Goal: Information Seeking & Learning: Learn about a topic

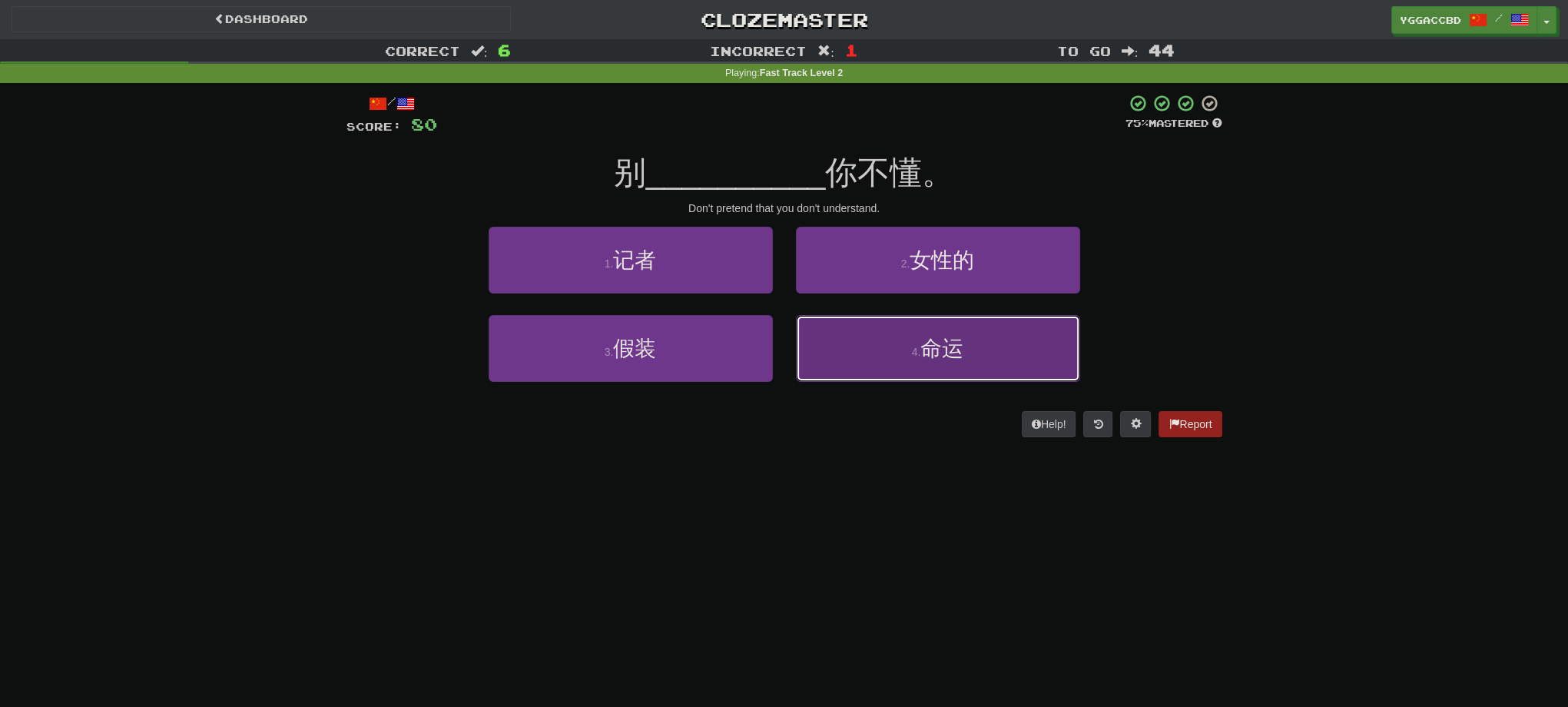
click at [935, 347] on span "命运" at bounding box center [942, 347] width 43 height 24
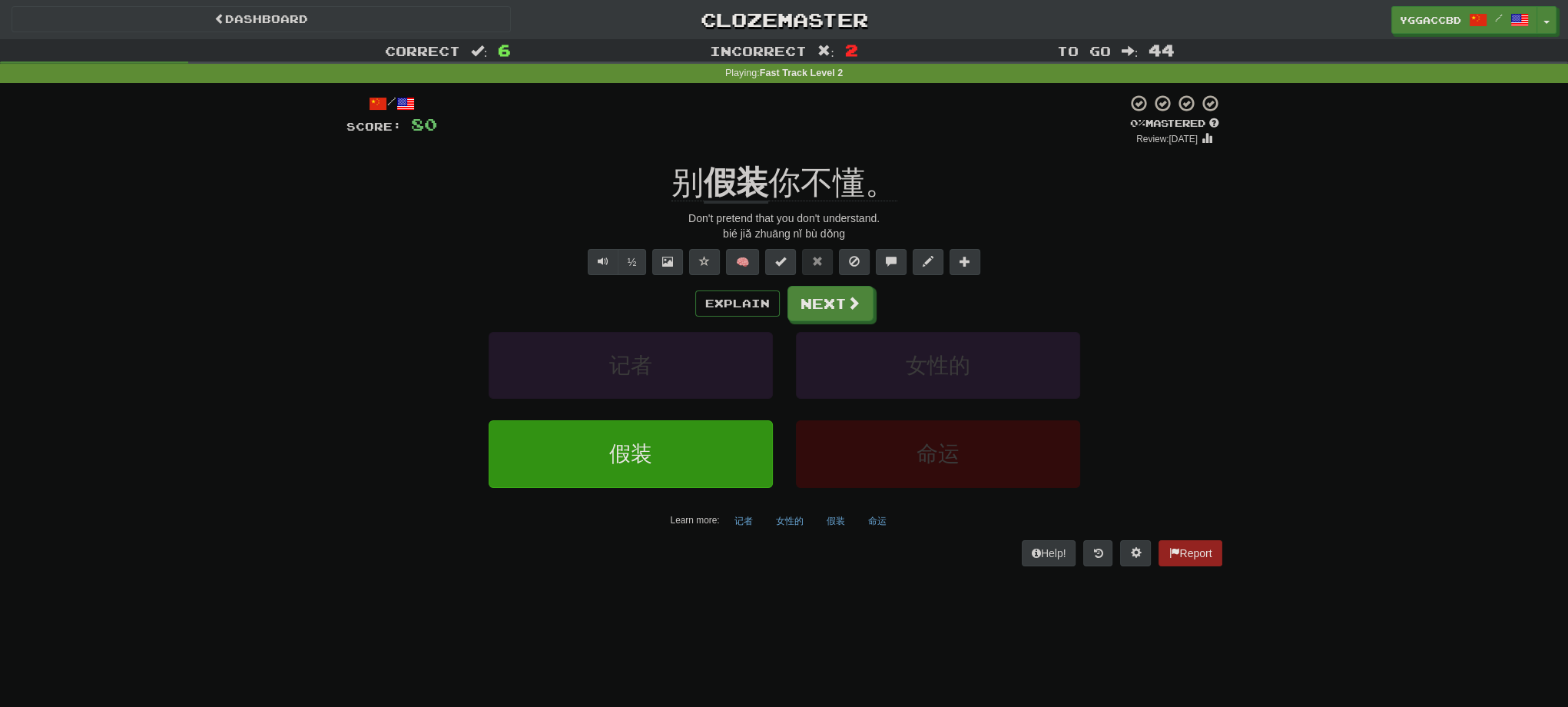
click at [110, 449] on div "Correct : 6 Incorrect : 2 To go : 44 Playing : Fast Track Level 2 / Score: 80 0…" at bounding box center [784, 313] width 1568 height 549
click at [1339, 477] on div "Correct : 6 Incorrect : 2 To go : 44 Playing : Fast Track Level 2 / Score: 80 0…" at bounding box center [784, 313] width 1568 height 549
click at [804, 311] on button "Next" at bounding box center [832, 304] width 86 height 36
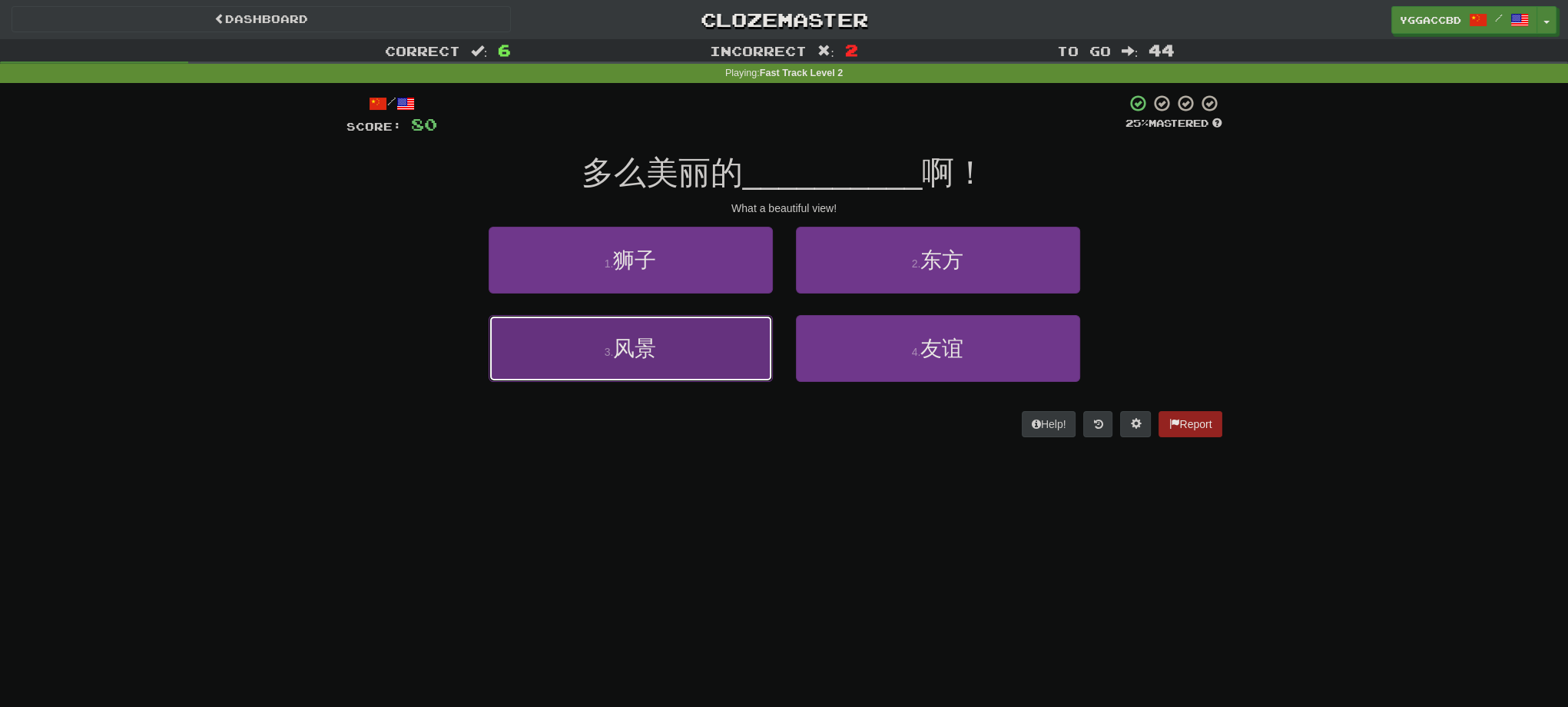
click at [692, 367] on button "3 . 风景" at bounding box center [631, 348] width 284 height 67
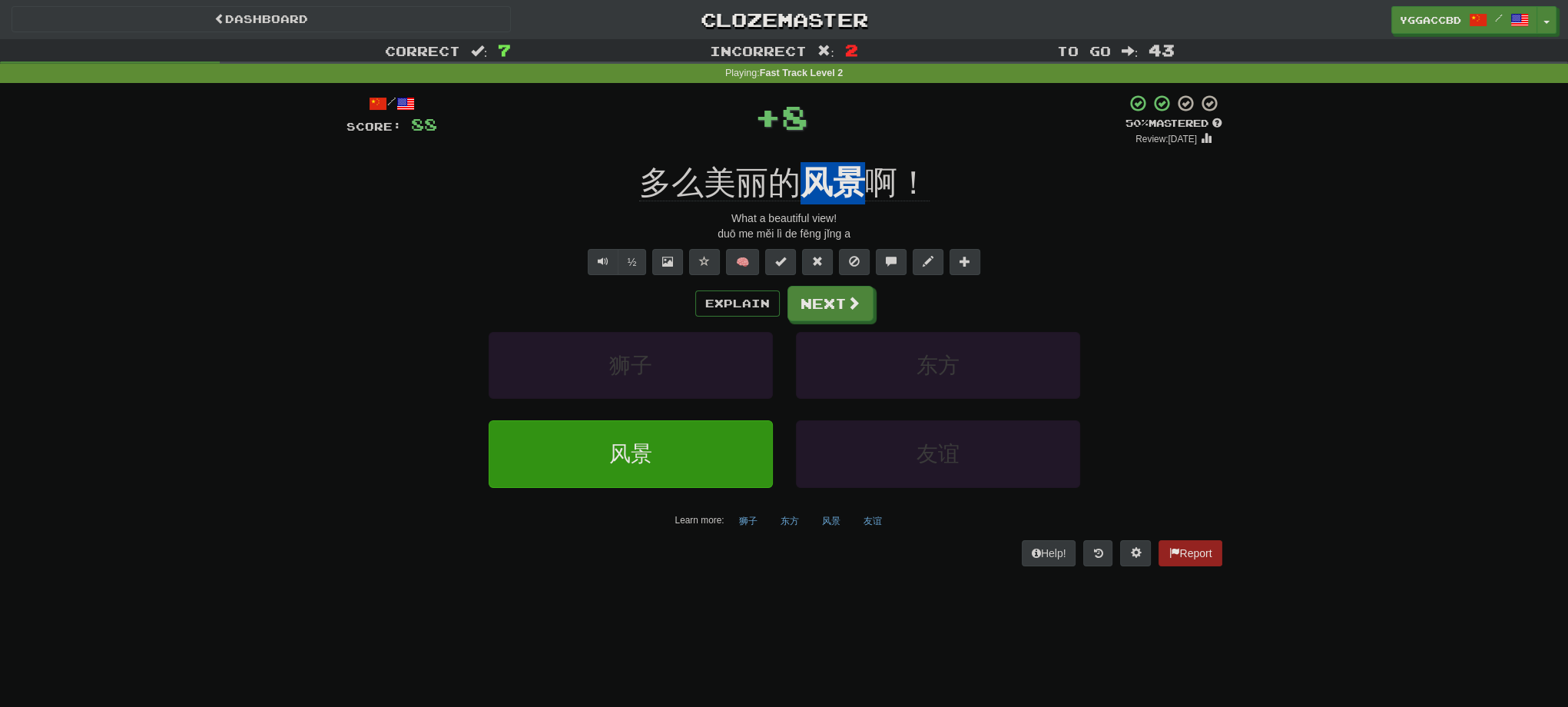
drag, startPoint x: 799, startPoint y: 157, endPoint x: 858, endPoint y: 160, distance: 59.1
click at [858, 160] on div "/ Score: 88 + 8 50 % Mastered Review: [DATE] 多么美丽的 风景 啊！ What a beautiful view!…" at bounding box center [784, 329] width 876 height 472
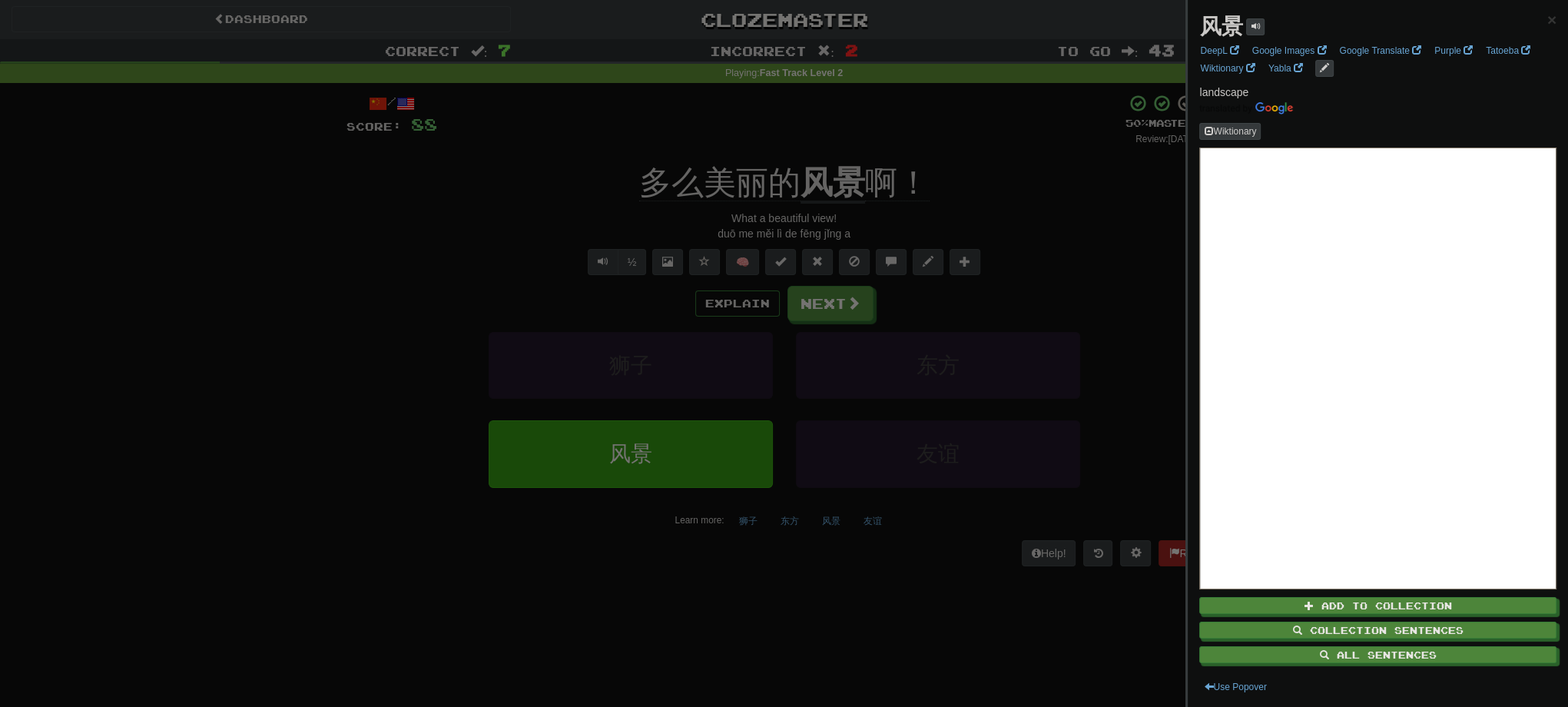
click at [1034, 166] on div at bounding box center [784, 353] width 1568 height 707
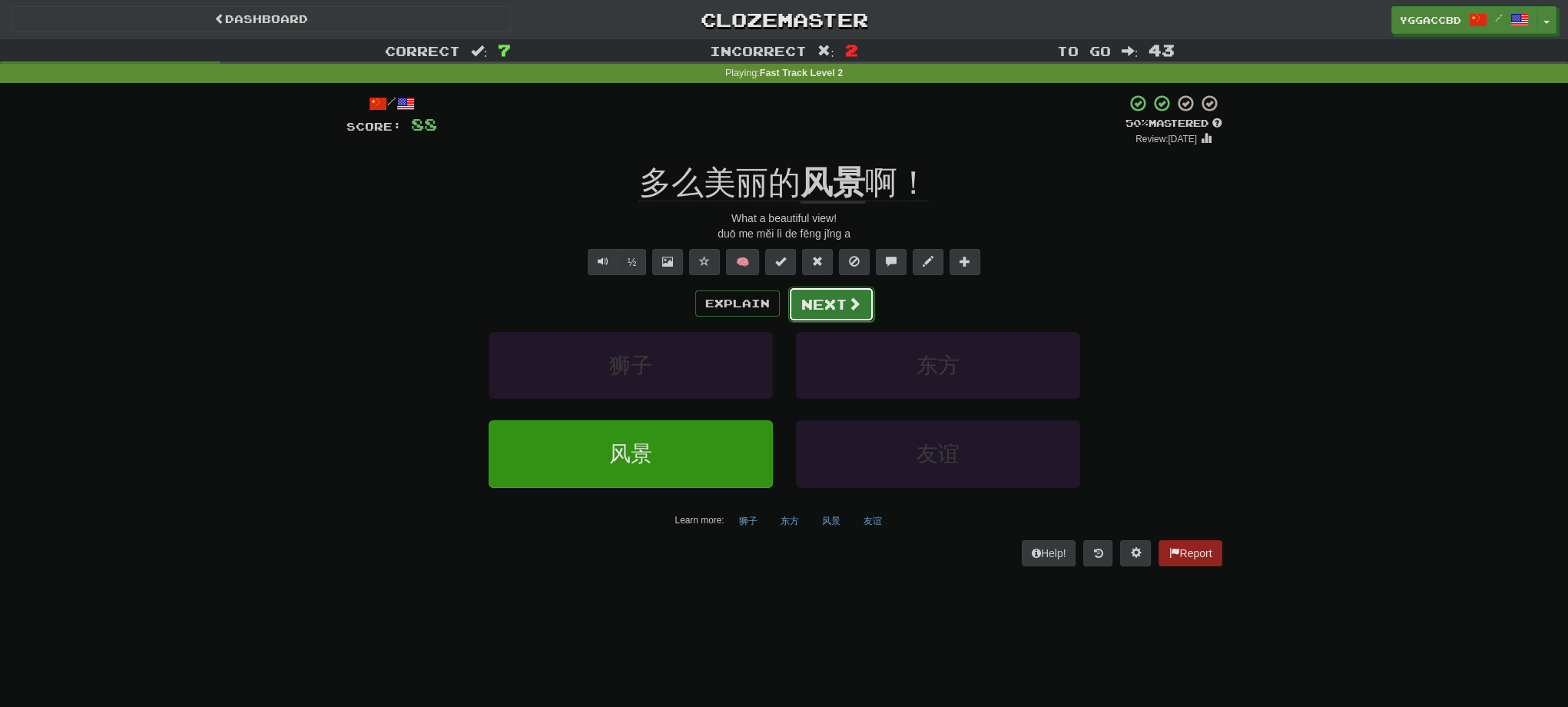
click at [833, 307] on button "Next" at bounding box center [832, 304] width 86 height 36
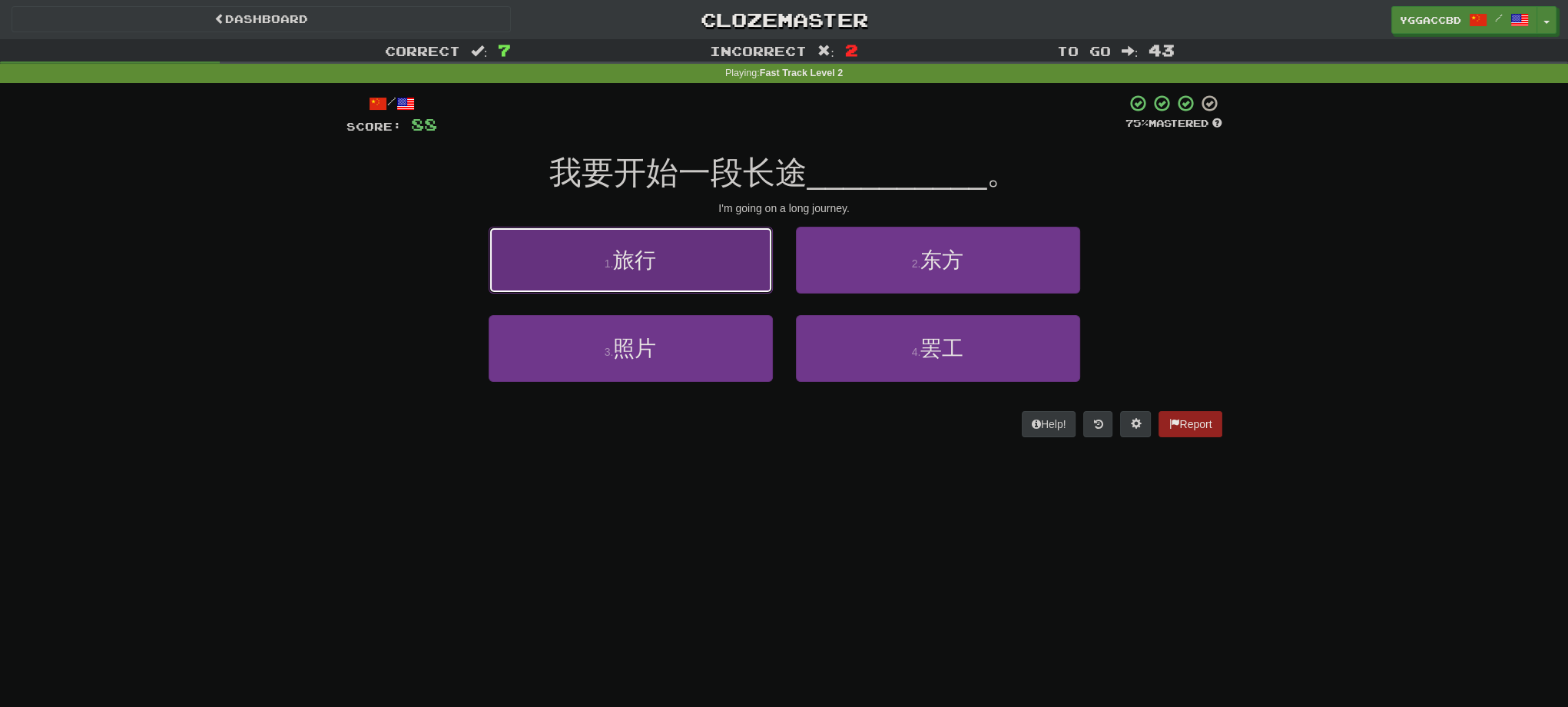
click at [684, 265] on button "1 . 旅行" at bounding box center [631, 260] width 284 height 67
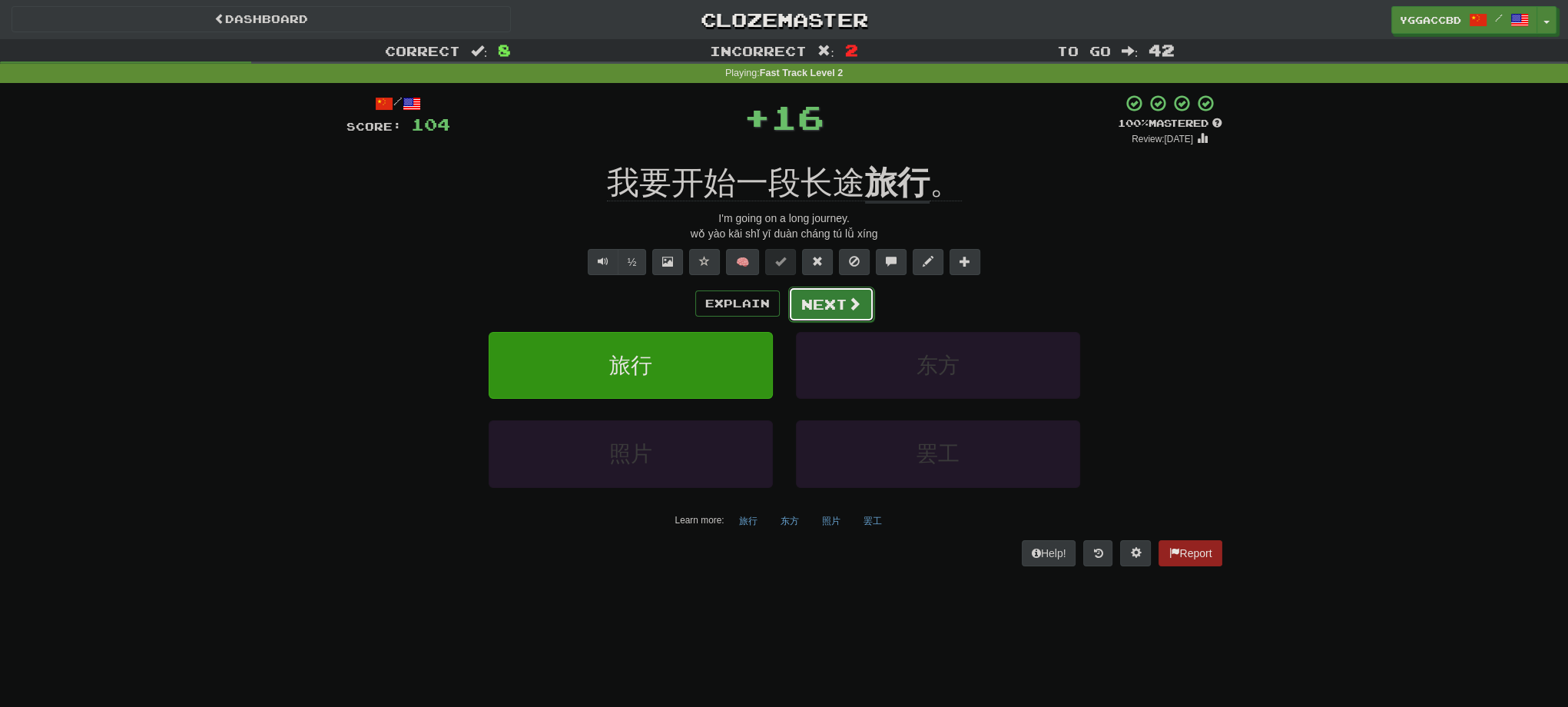
click at [808, 307] on button "Next" at bounding box center [832, 304] width 86 height 36
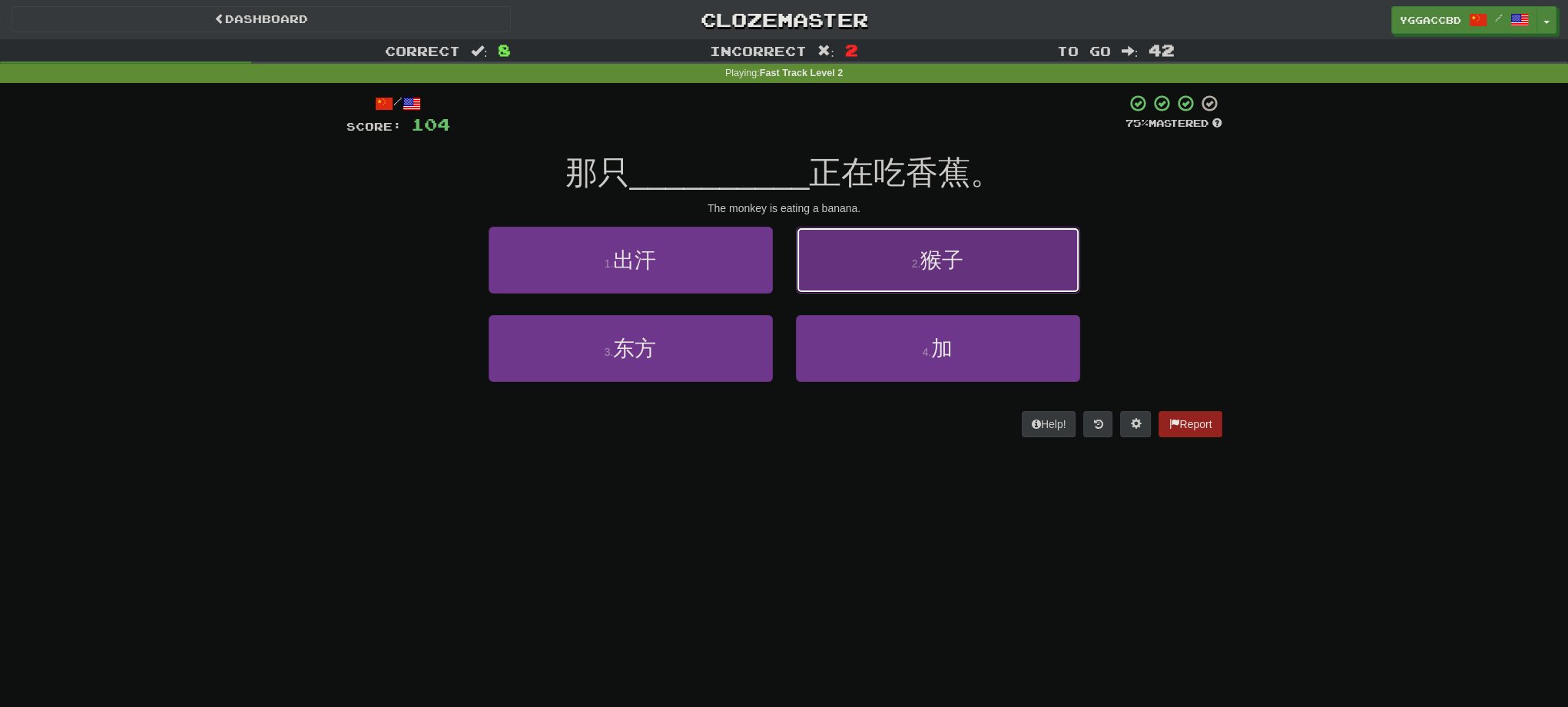
click at [1014, 273] on button "2 . 猴子" at bounding box center [938, 260] width 284 height 67
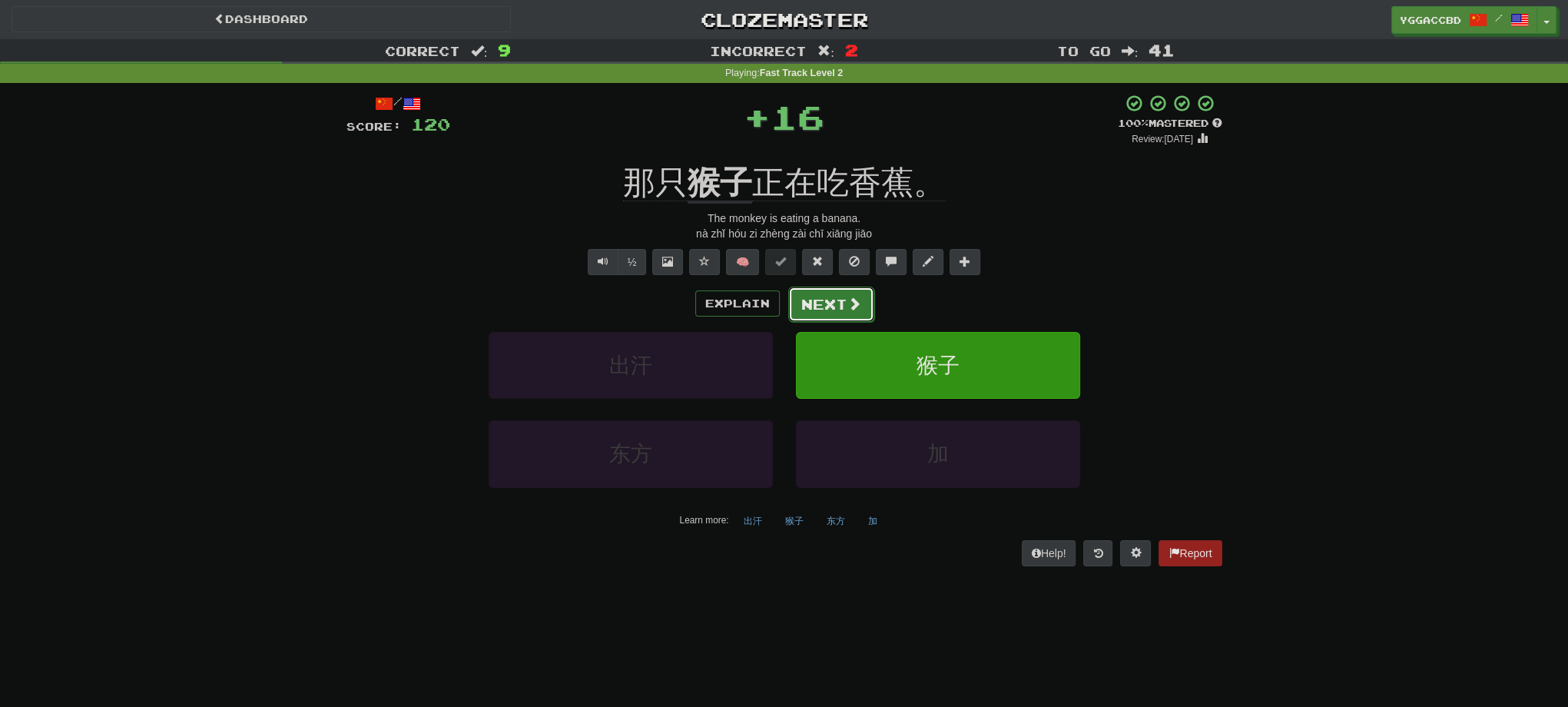
click at [823, 304] on button "Next" at bounding box center [832, 304] width 86 height 36
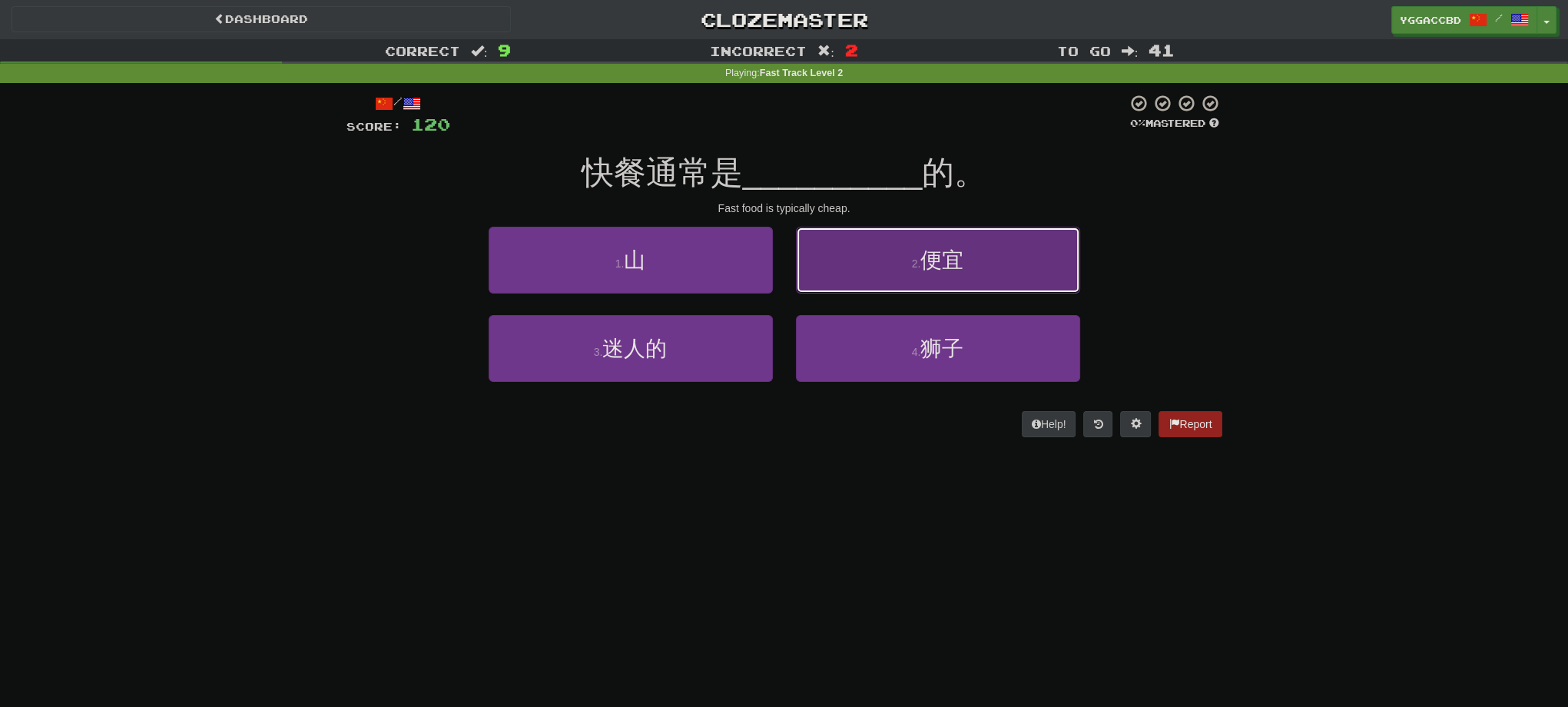
click at [1008, 278] on button "2 . 便宜" at bounding box center [938, 260] width 284 height 67
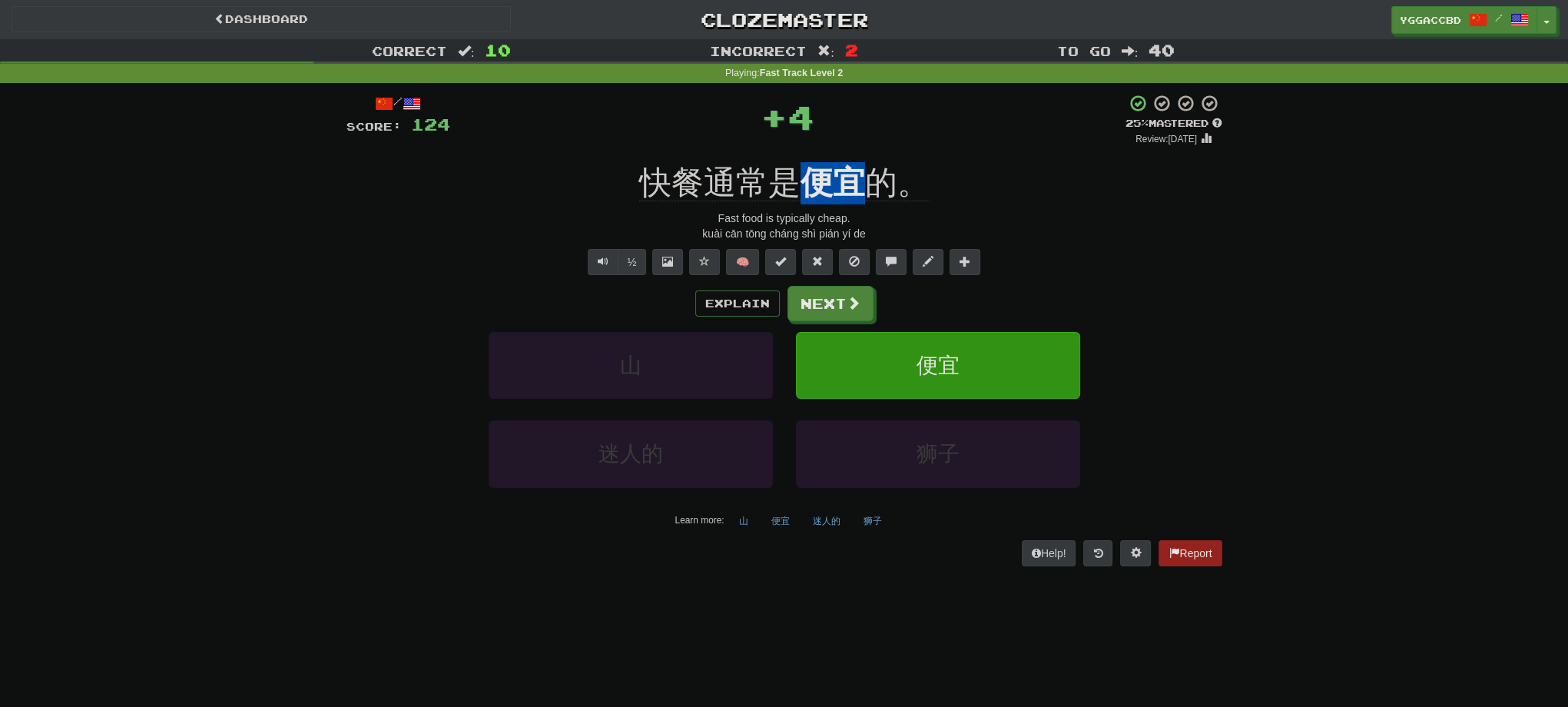
drag, startPoint x: 796, startPoint y: 155, endPoint x: 870, endPoint y: 157, distance: 74.0
click at [870, 157] on div "/ Score: 124 + 4 25 % Mastered Review: [DATE] 快餐通常是 便宜 的。 Fast food is typicall…" at bounding box center [784, 329] width 876 height 472
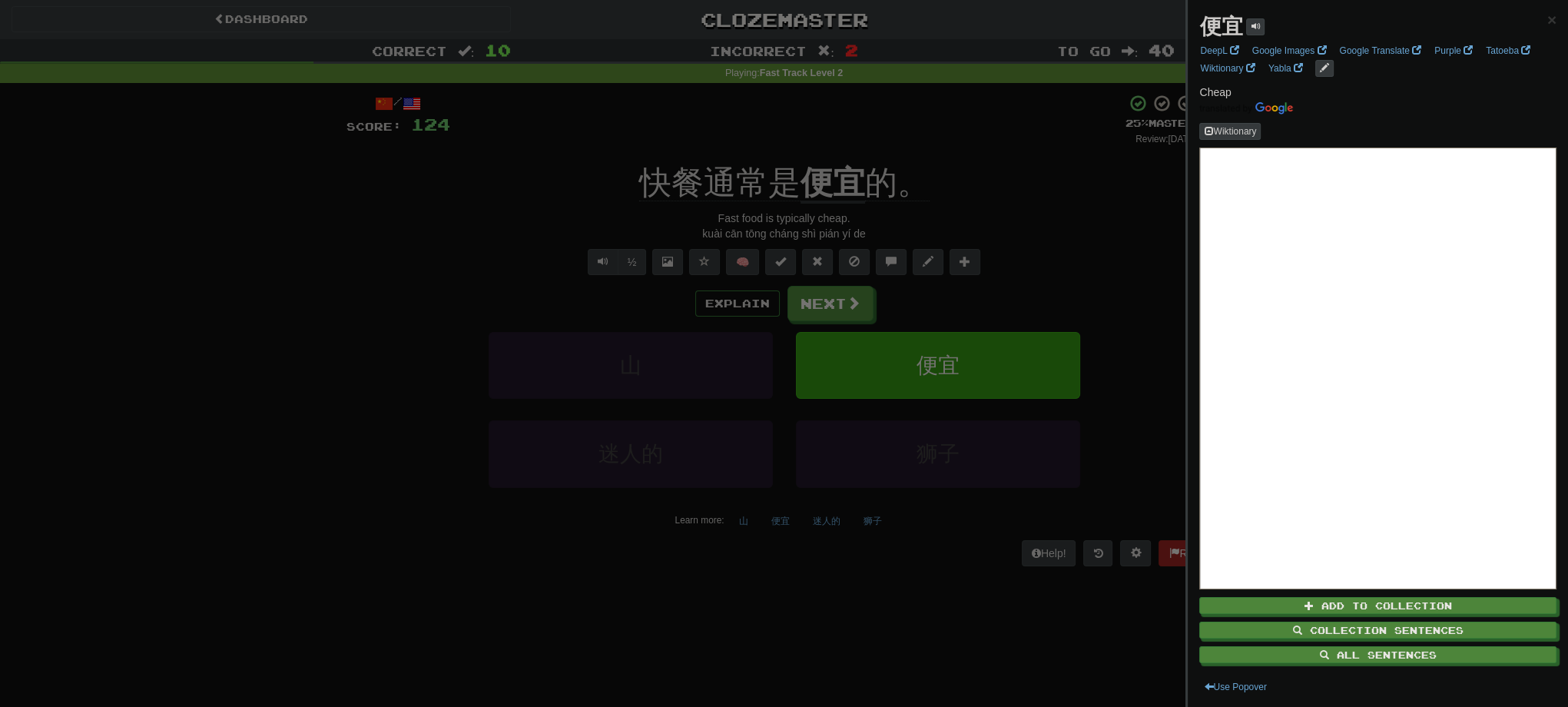
click at [1086, 300] on div at bounding box center [784, 353] width 1568 height 707
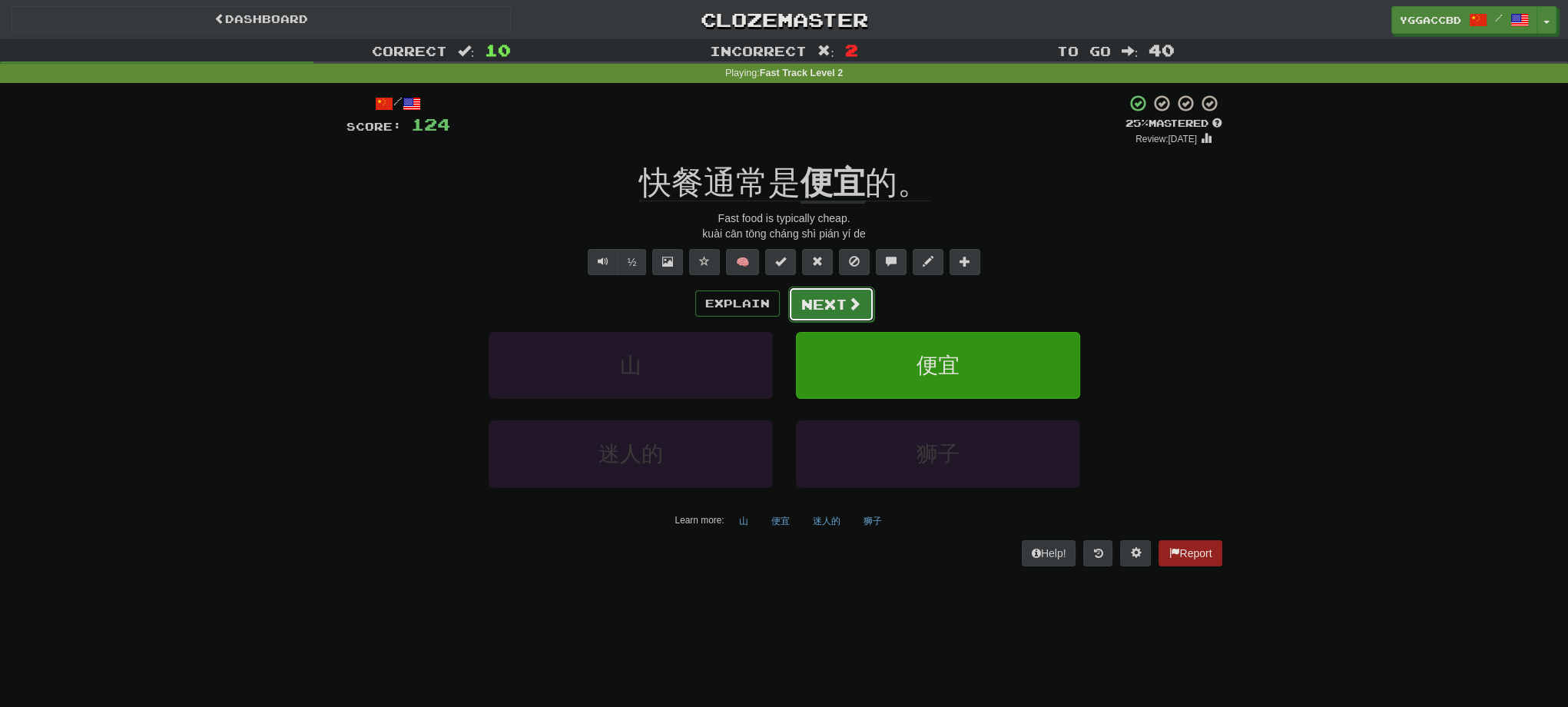
click at [808, 307] on button "Next" at bounding box center [832, 304] width 86 height 36
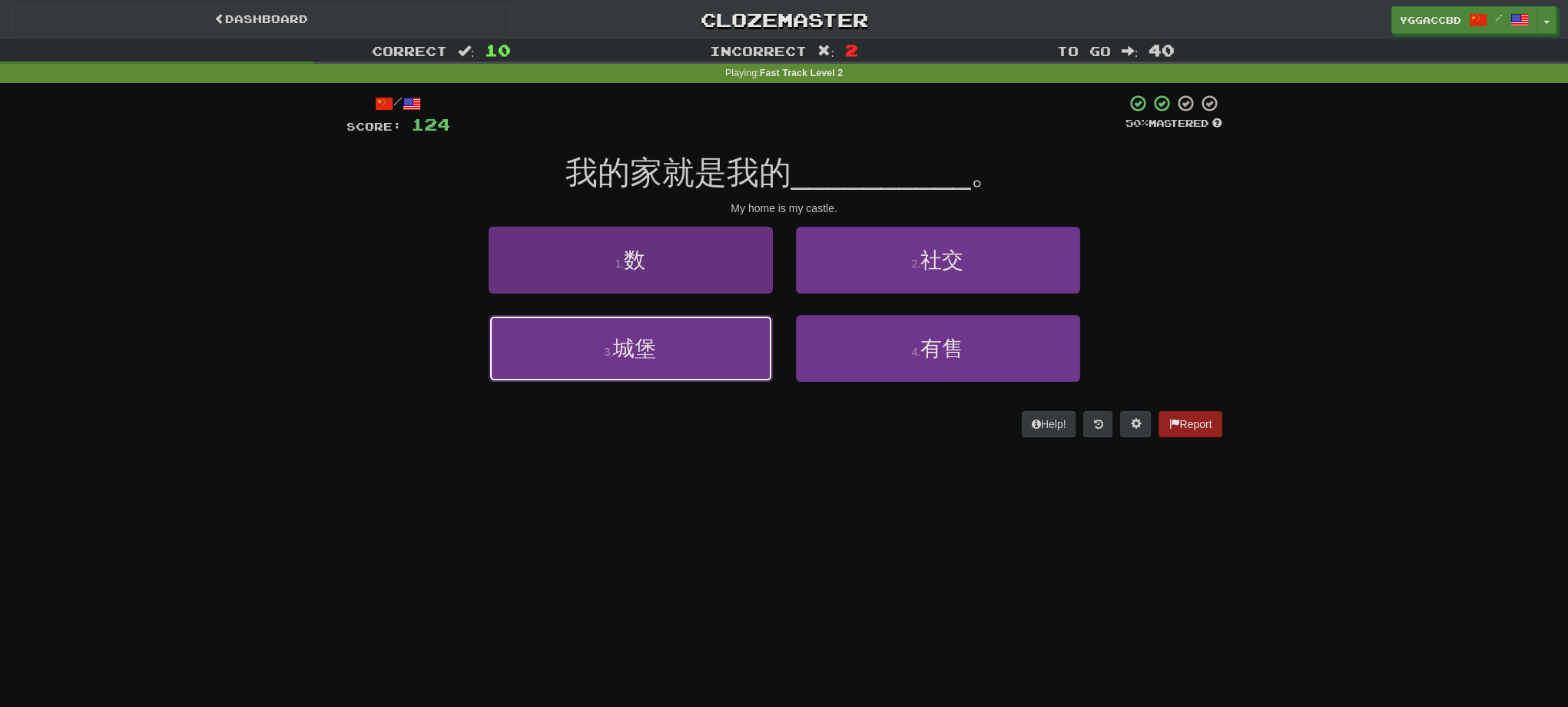
drag, startPoint x: 581, startPoint y: 353, endPoint x: 620, endPoint y: 344, distance: 40.0
click at [587, 353] on button "3 . 城堡" at bounding box center [631, 348] width 284 height 67
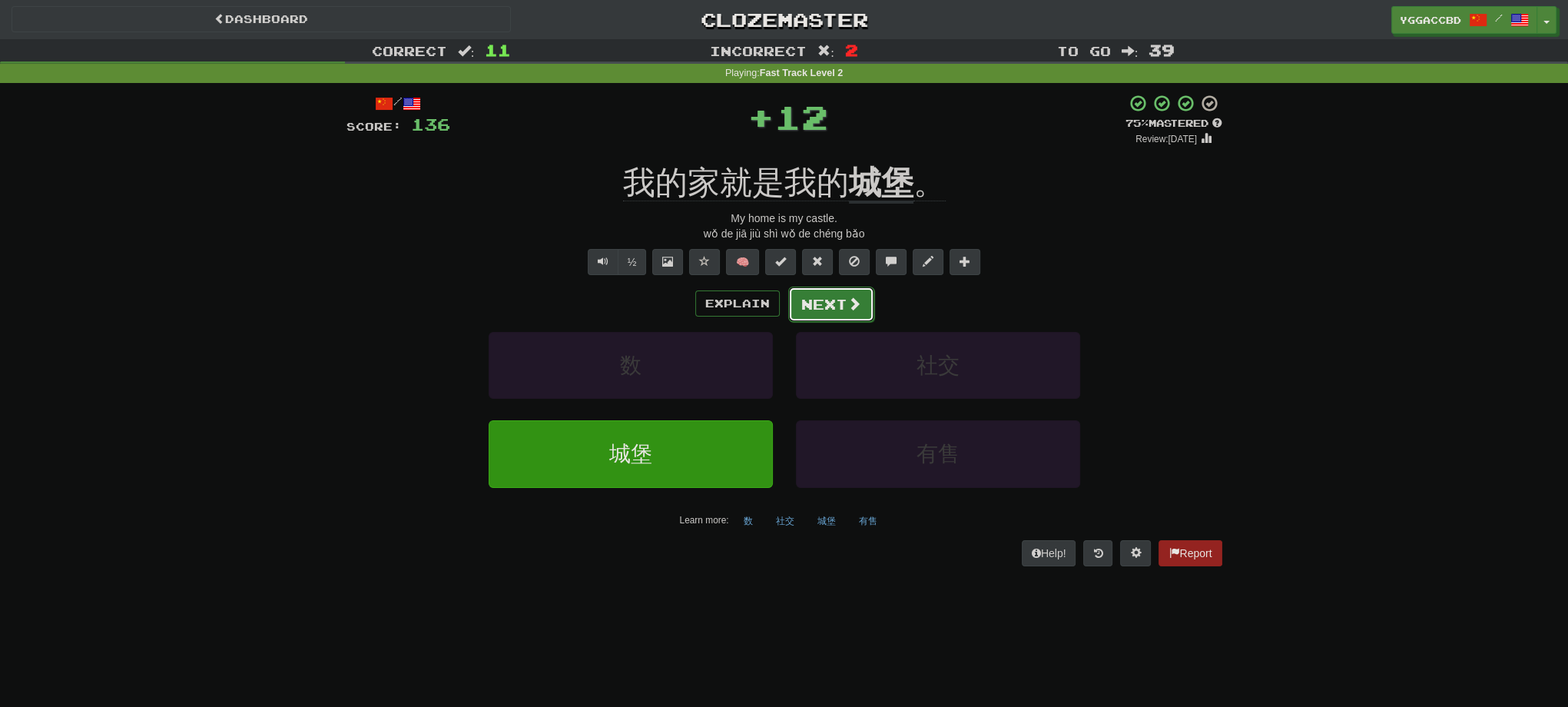
click at [815, 310] on button "Next" at bounding box center [832, 304] width 86 height 36
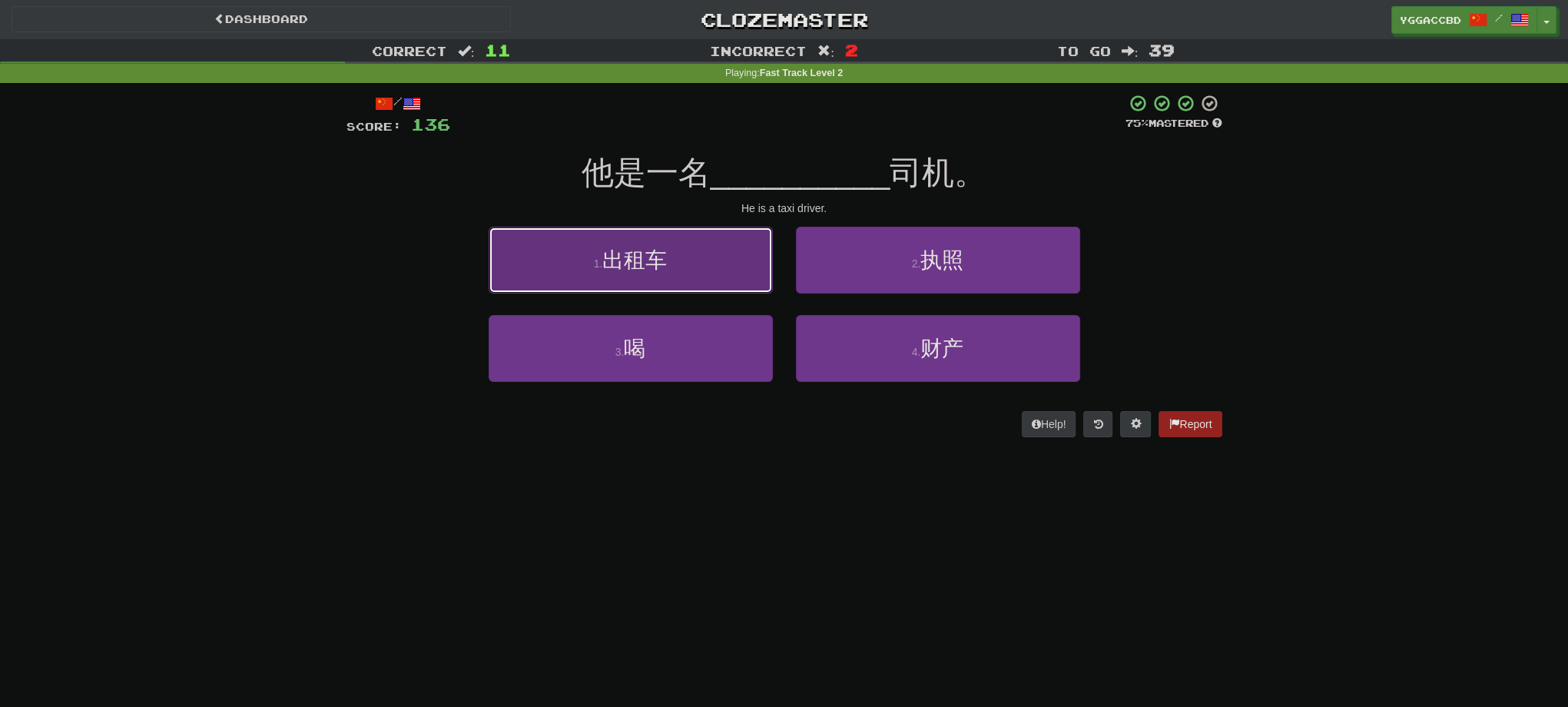
click at [685, 276] on button "1 . 出租车" at bounding box center [631, 260] width 284 height 67
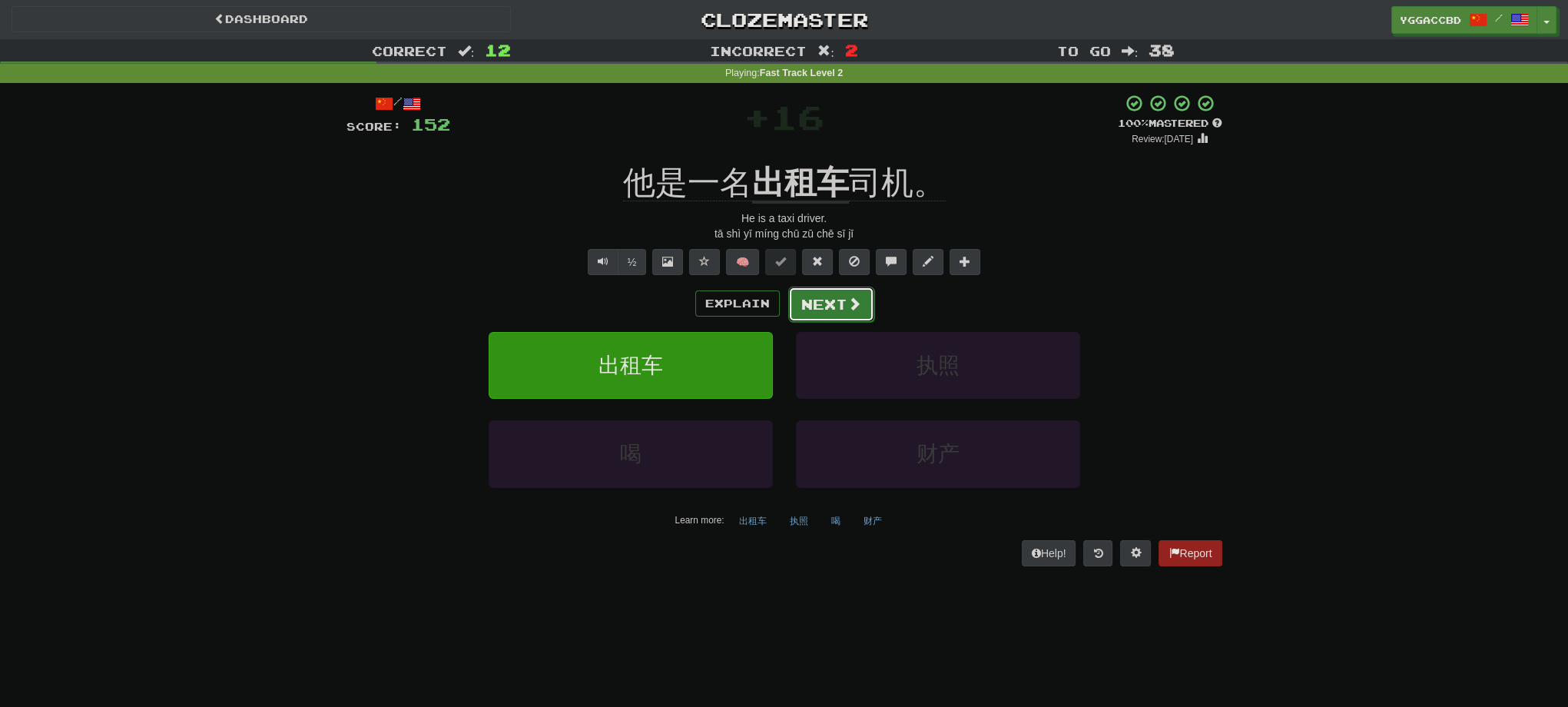
click at [830, 302] on button "Next" at bounding box center [832, 304] width 86 height 36
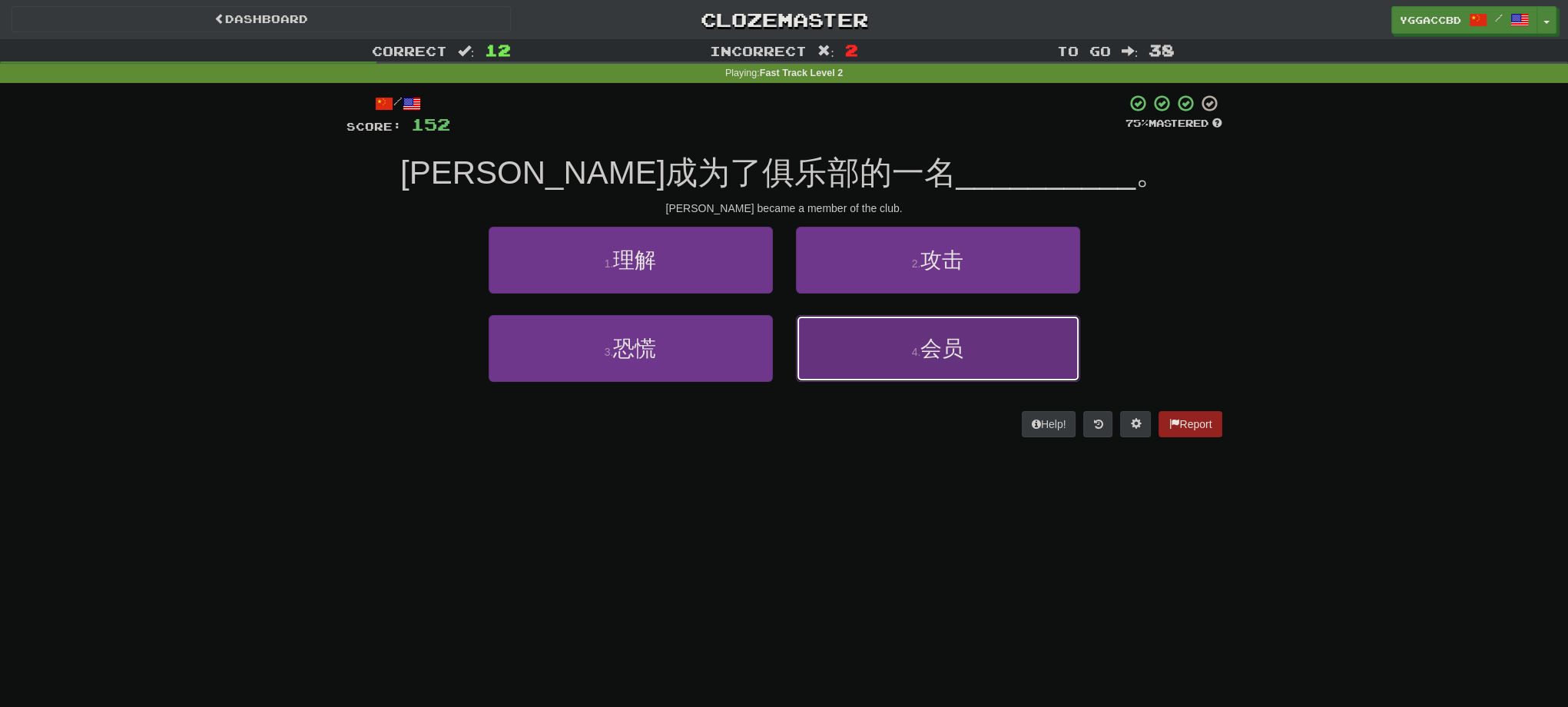
drag, startPoint x: 992, startPoint y: 330, endPoint x: 1017, endPoint y: 325, distance: 25.5
click at [992, 330] on button "4 . 会员" at bounding box center [938, 348] width 284 height 67
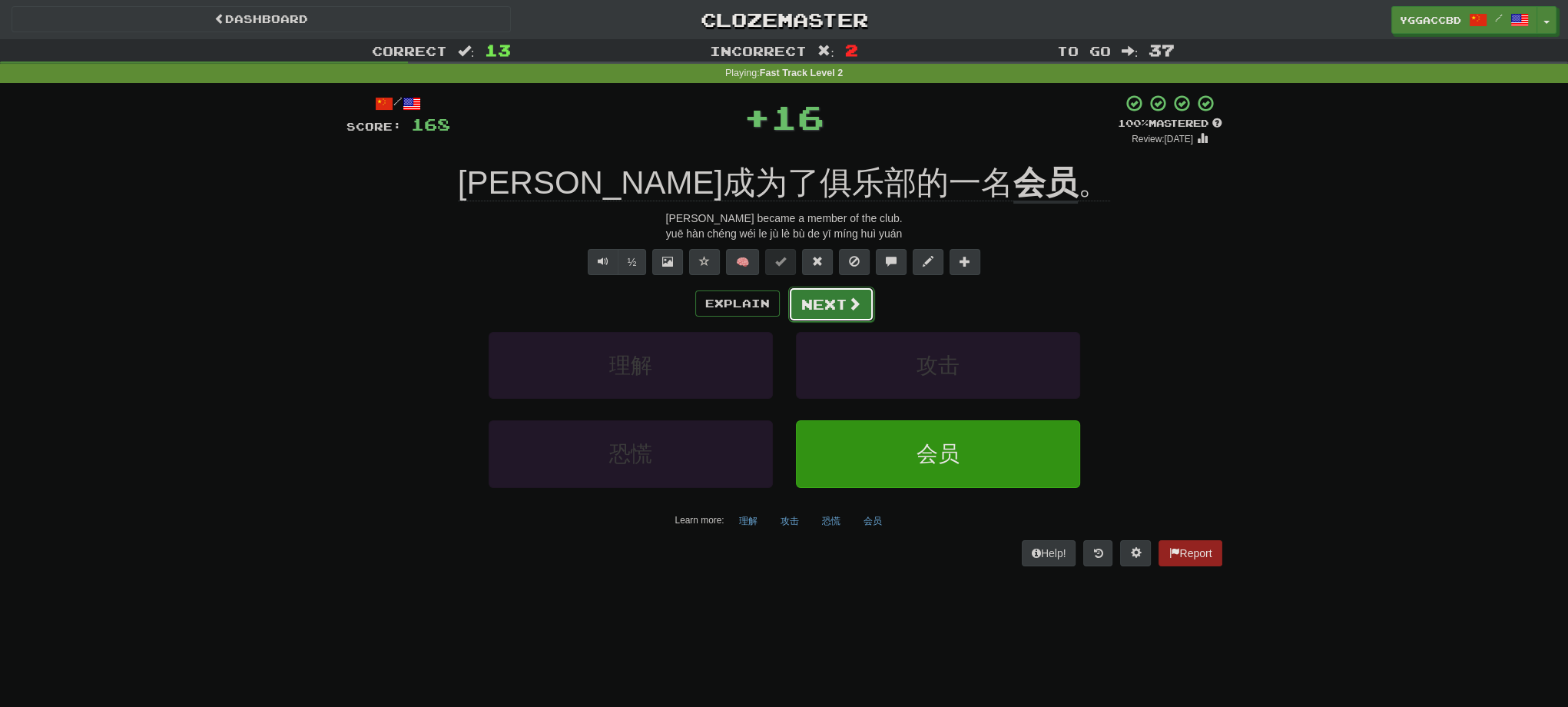
click at [853, 306] on span at bounding box center [854, 303] width 14 height 14
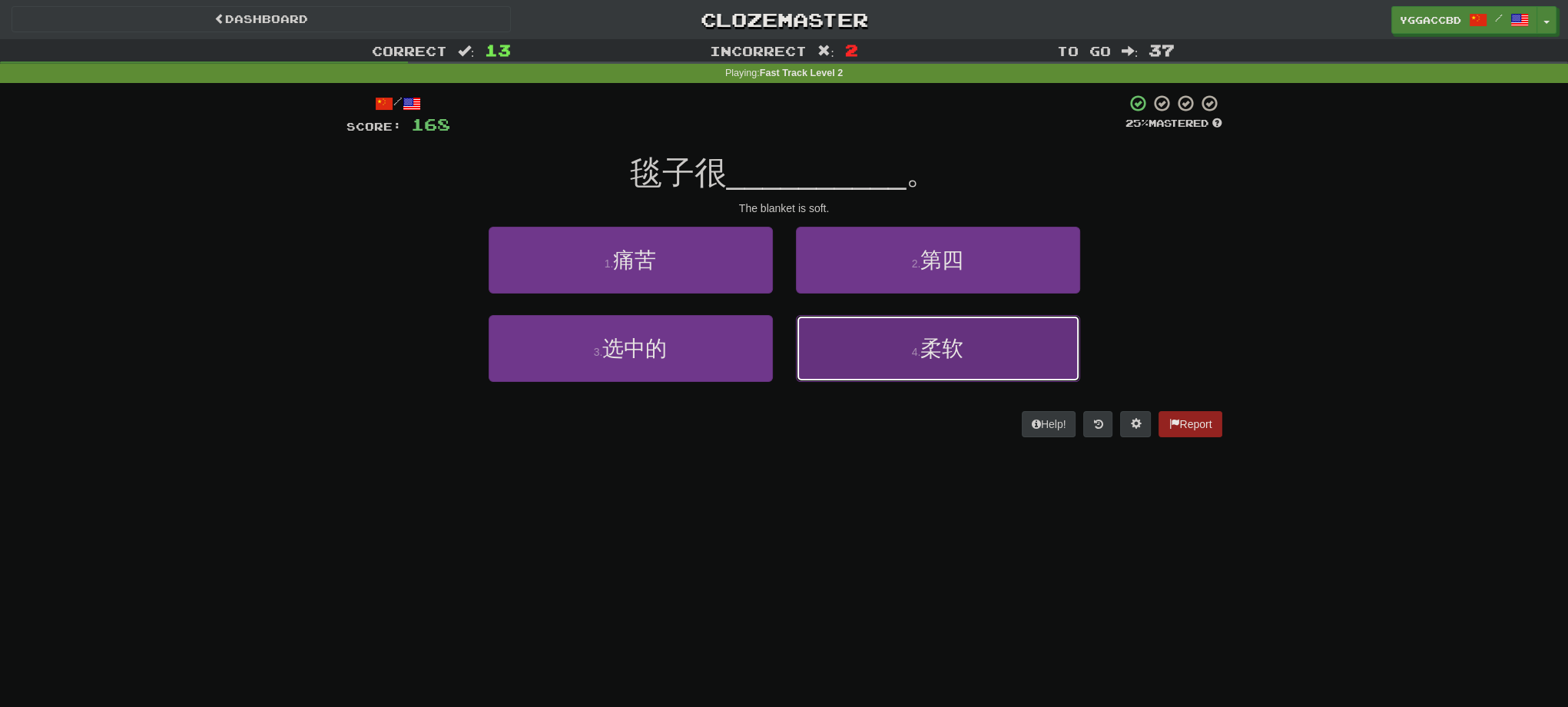
click at [974, 344] on button "4 . 柔软" at bounding box center [938, 348] width 284 height 67
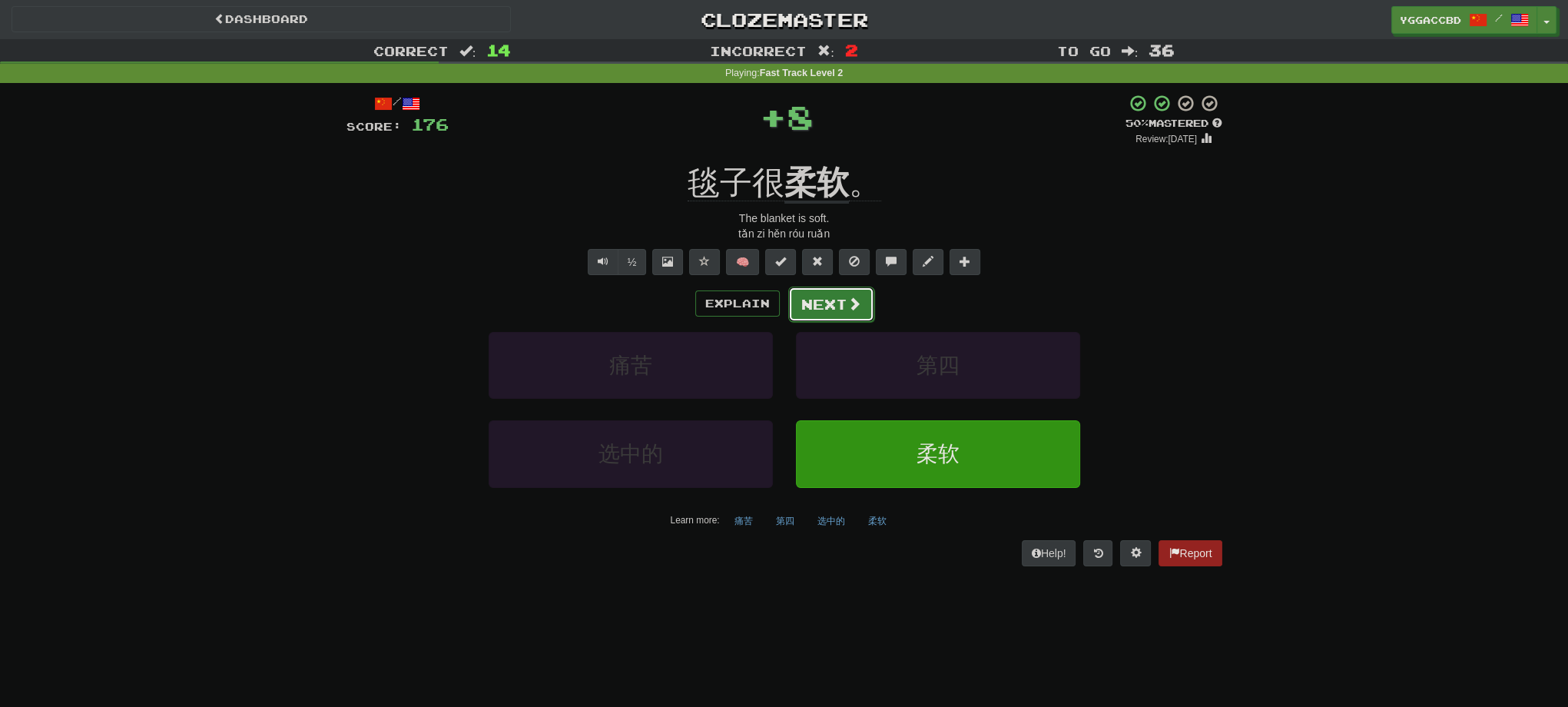
click at [827, 311] on button "Next" at bounding box center [832, 304] width 86 height 36
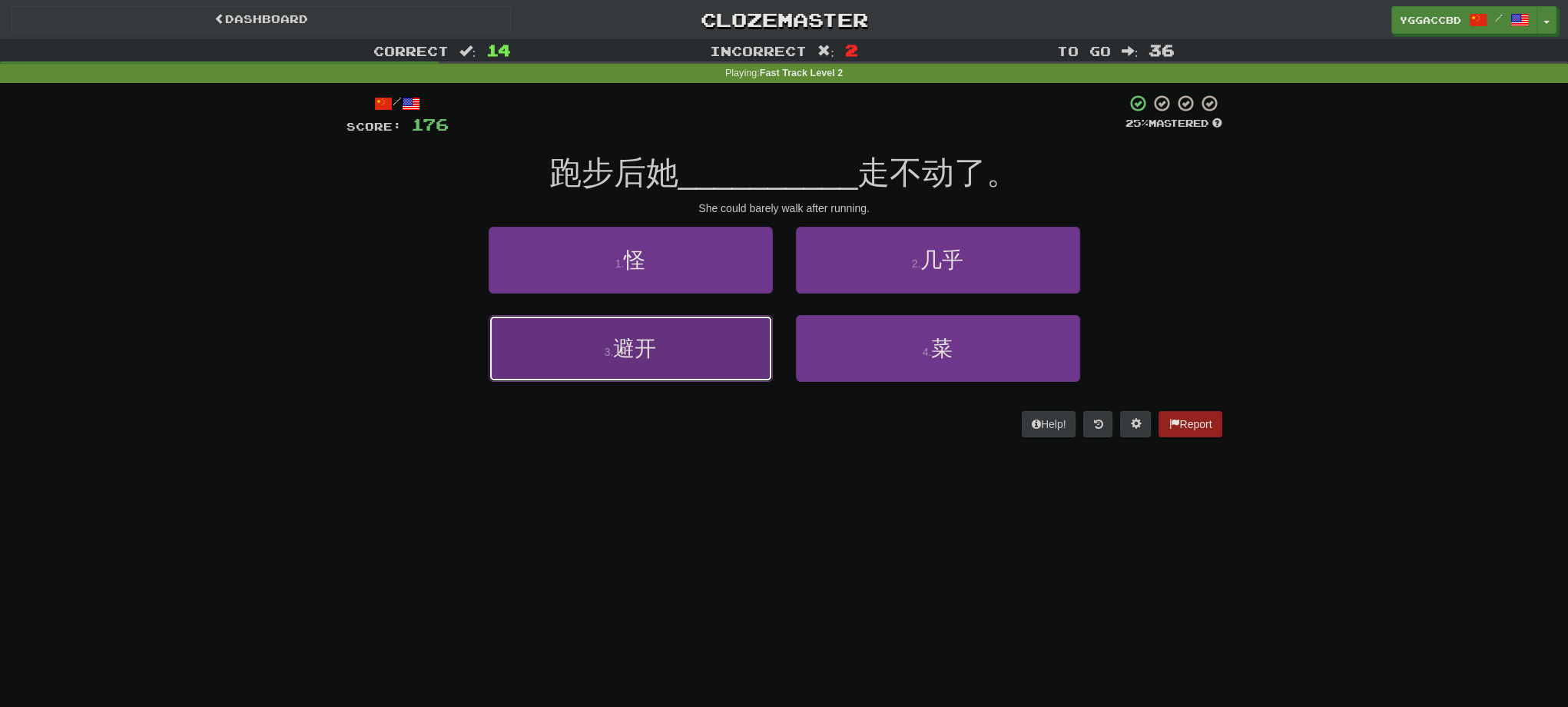
drag, startPoint x: 608, startPoint y: 358, endPoint x: 879, endPoint y: 336, distance: 271.9
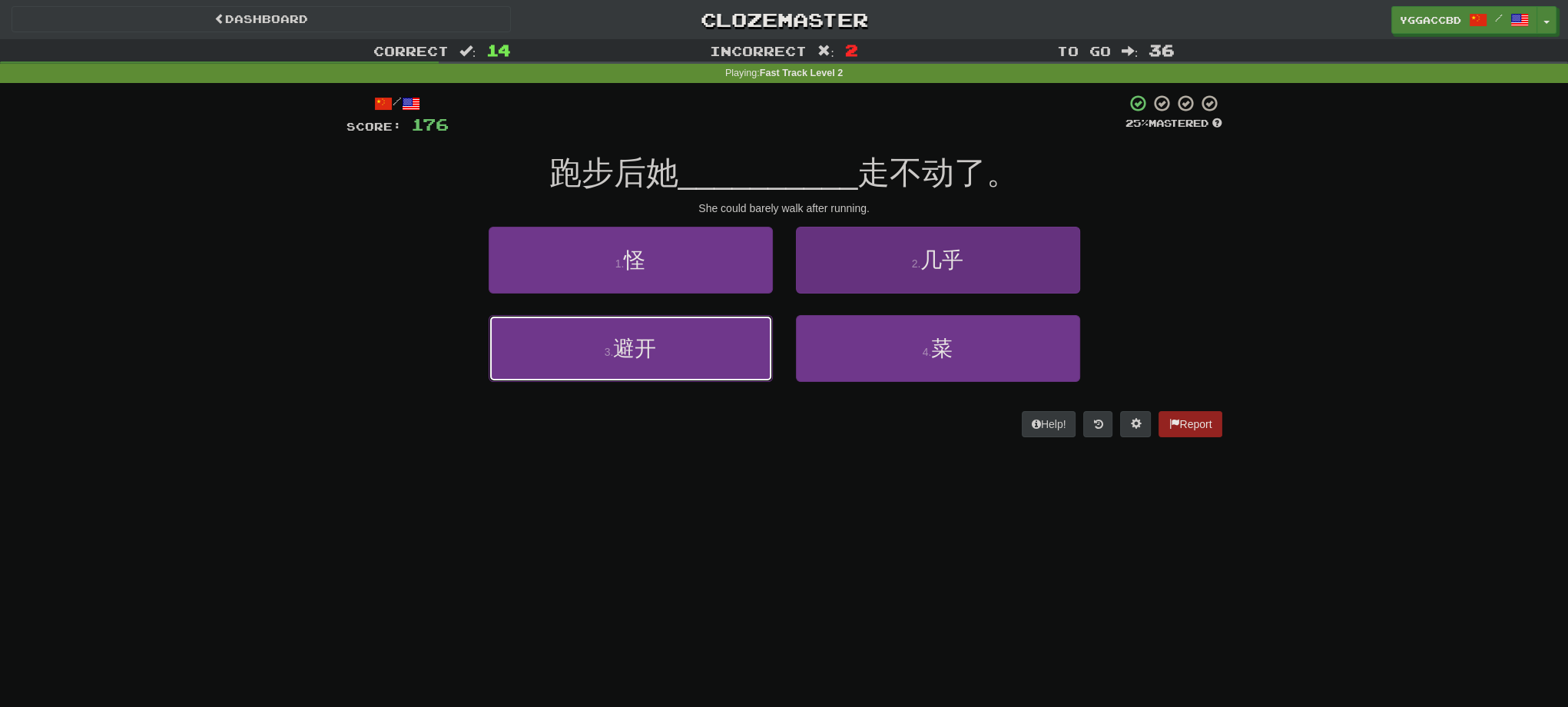
click at [616, 356] on button "3 . 避开" at bounding box center [631, 348] width 284 height 67
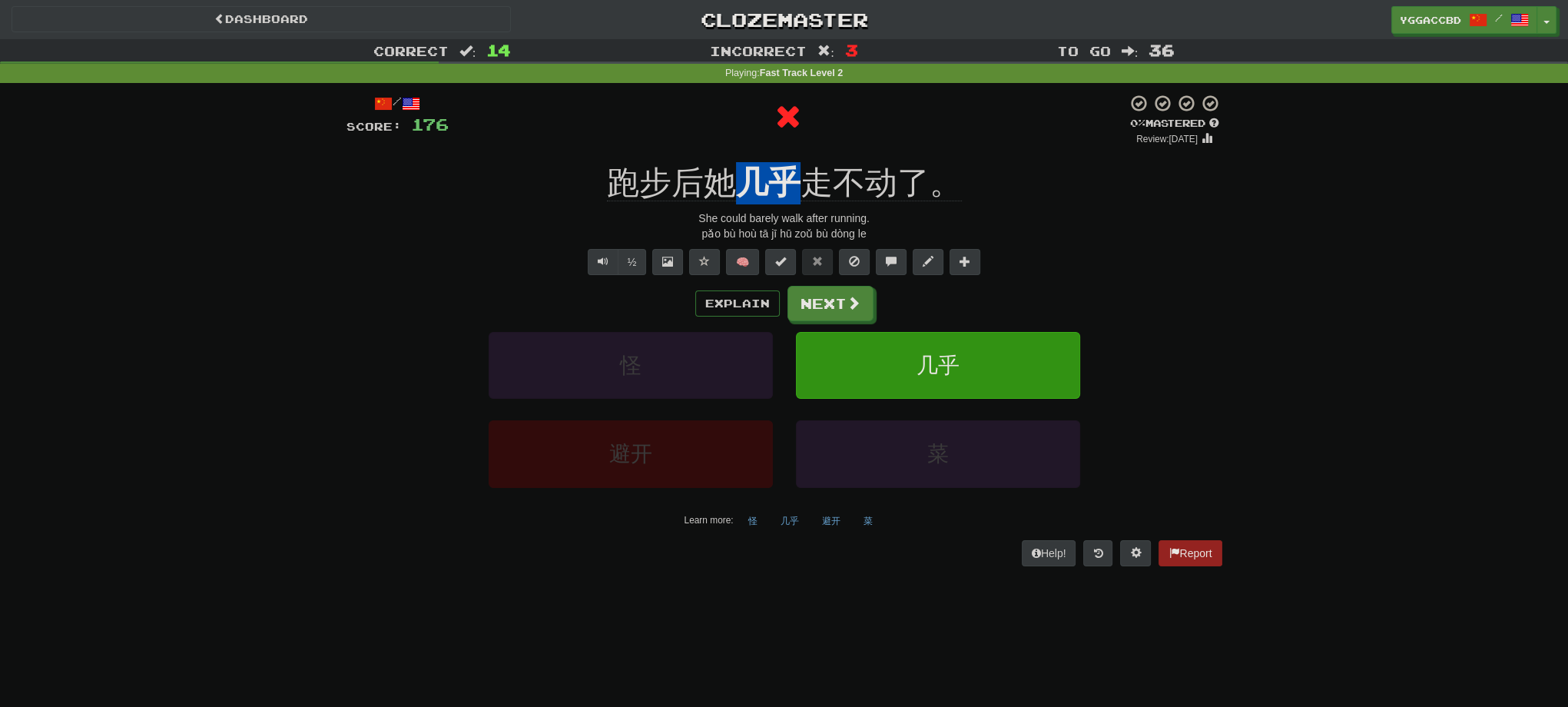
drag, startPoint x: 741, startPoint y: 153, endPoint x: 793, endPoint y: 153, distance: 52.0
click at [793, 153] on div "/ Score: 176 0 % Mastered Review: [DATE] 跑步后她 几乎 走不动了。 She could barely walk af…" at bounding box center [784, 329] width 876 height 472
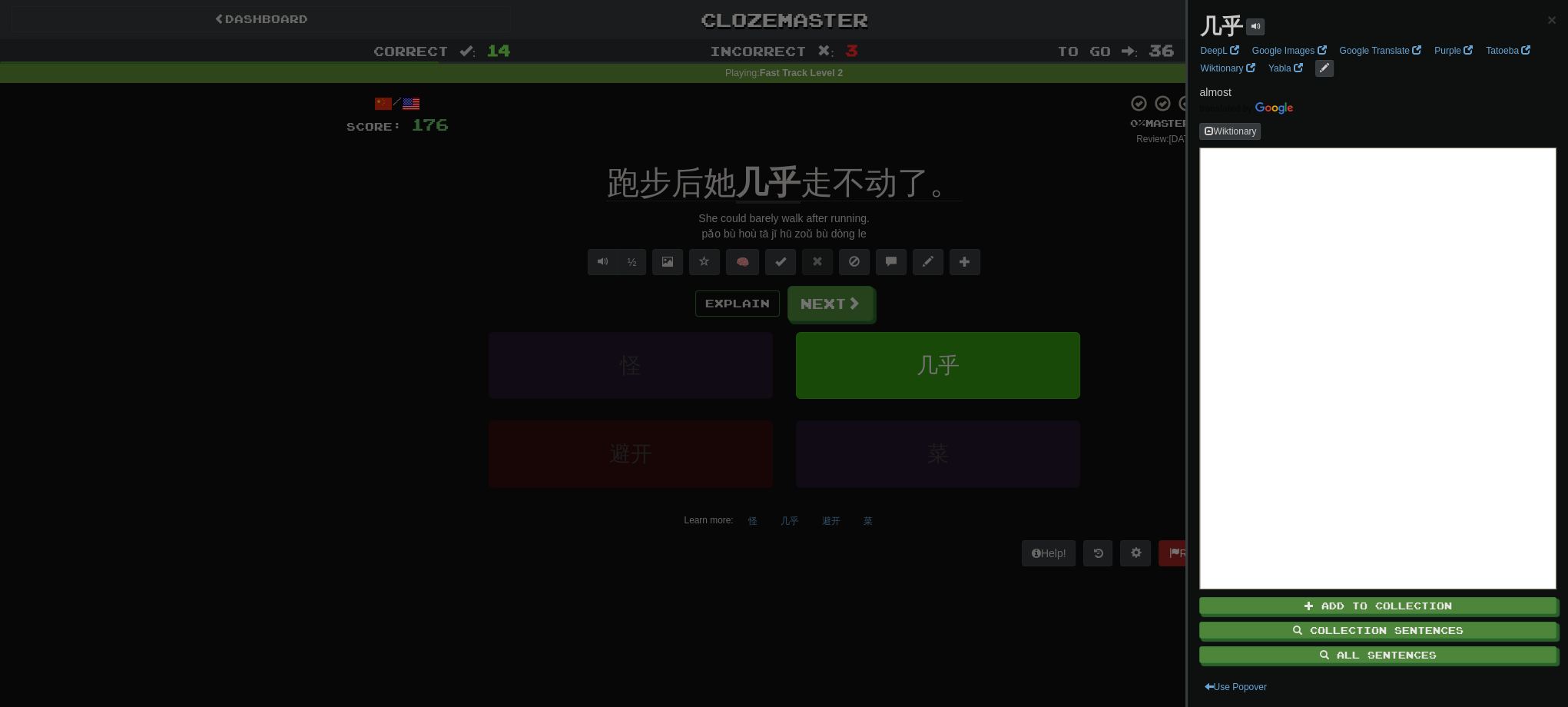
click at [1039, 222] on div at bounding box center [784, 353] width 1568 height 707
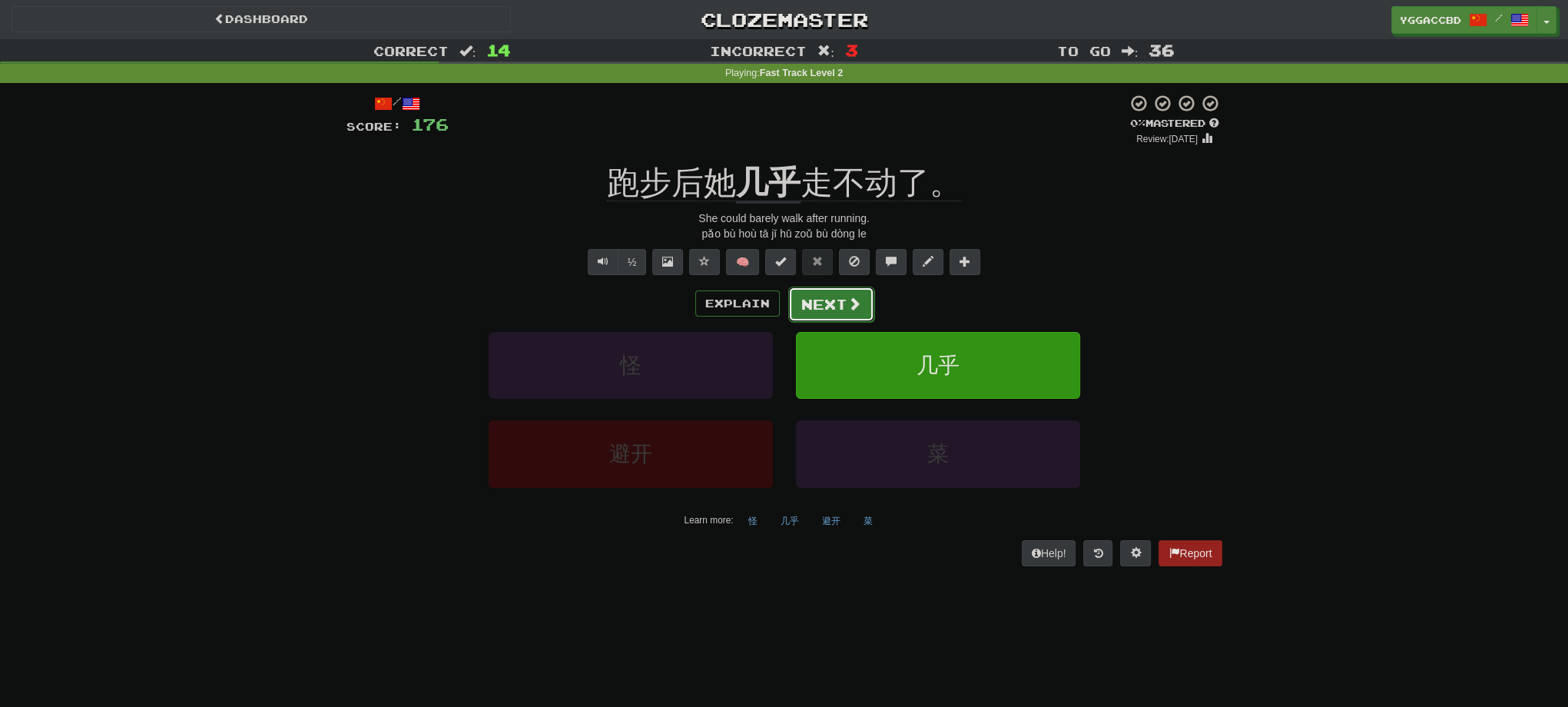
click at [827, 306] on button "Next" at bounding box center [832, 304] width 86 height 36
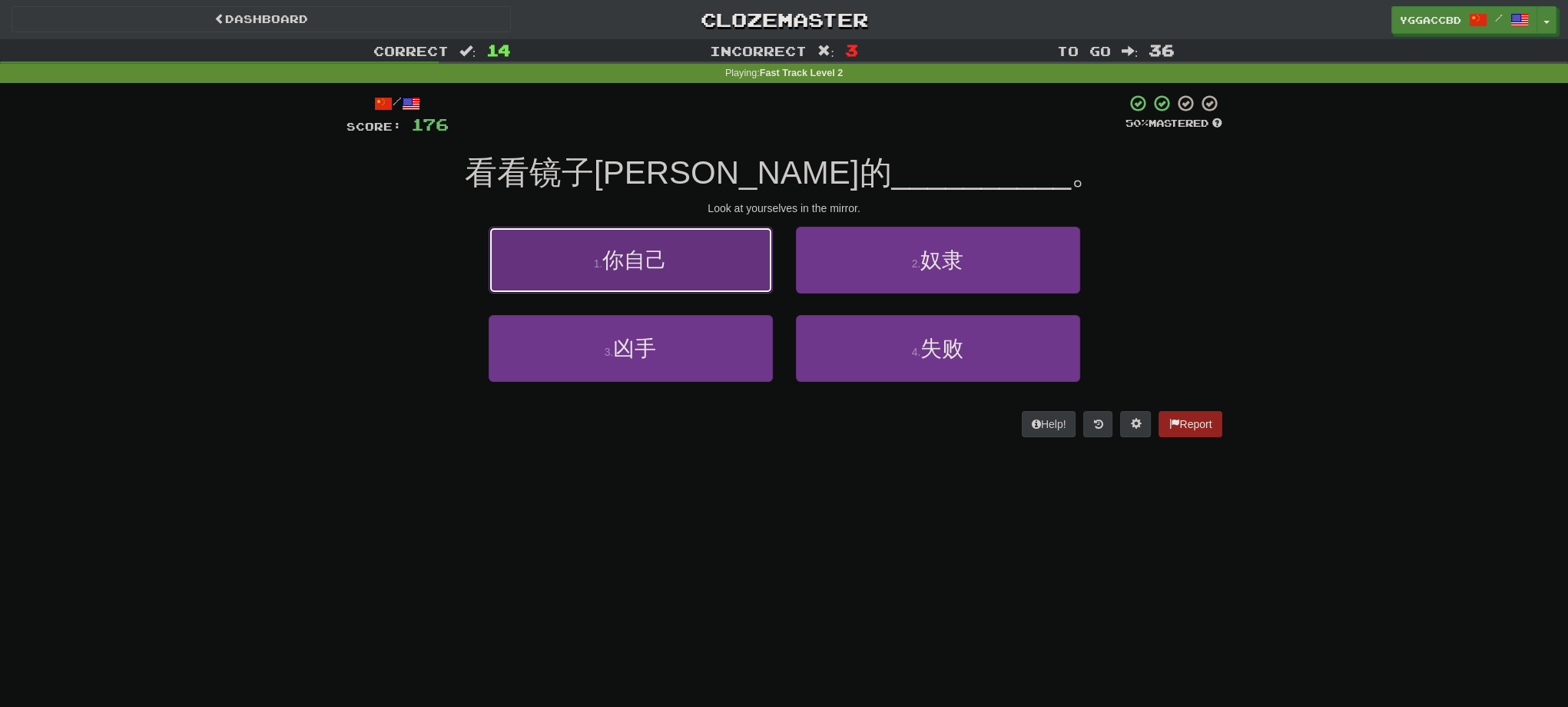
click at [674, 280] on button "1 . 你自己" at bounding box center [631, 260] width 284 height 67
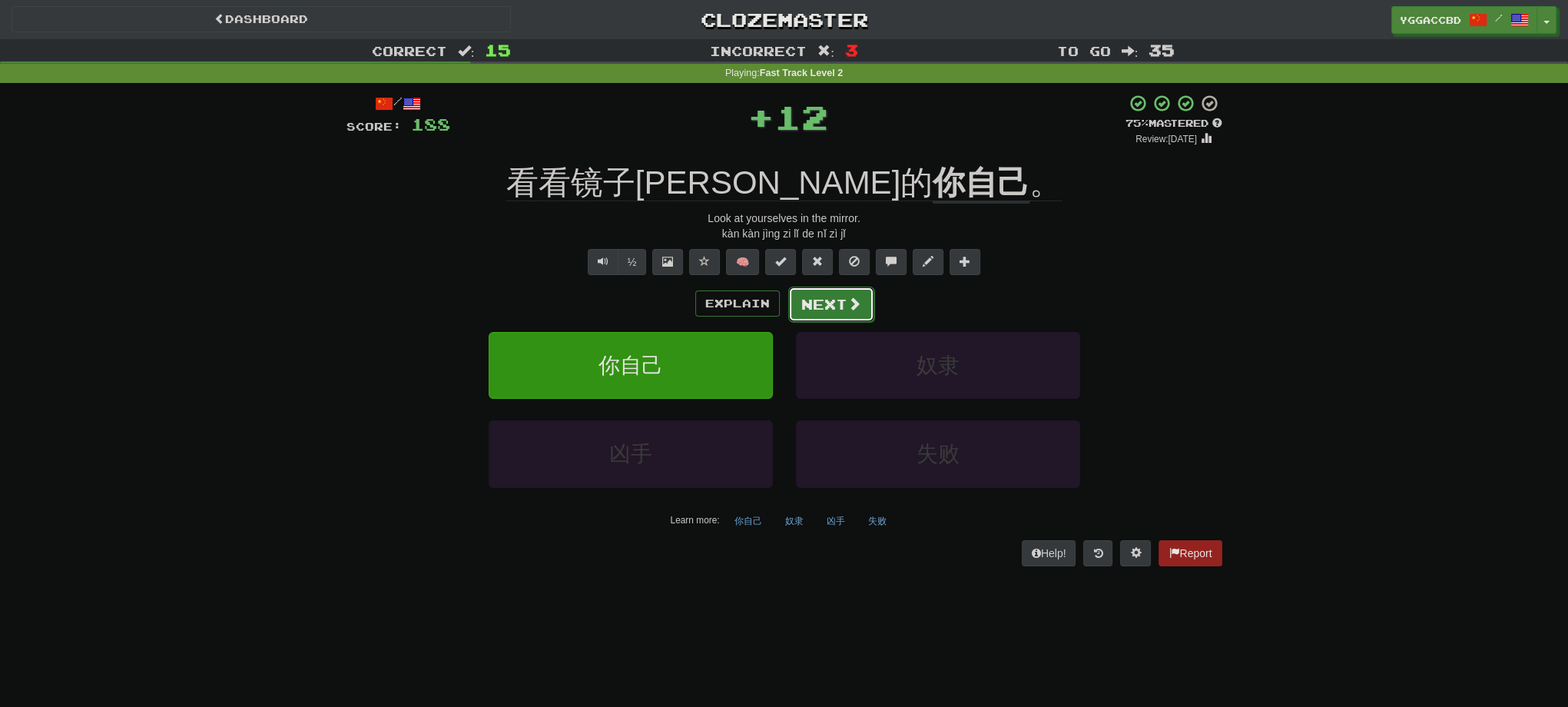
click at [823, 295] on button "Next" at bounding box center [832, 304] width 86 height 36
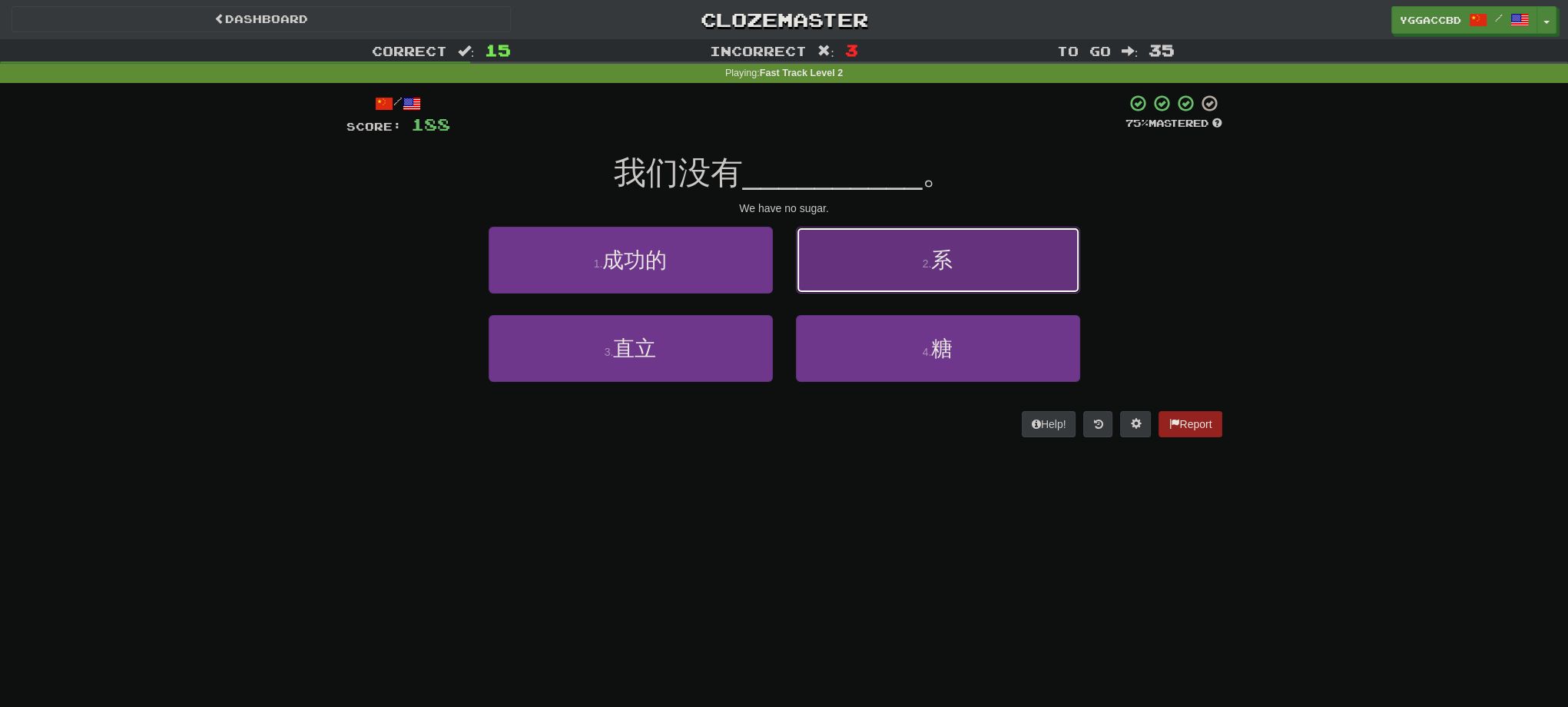
click at [979, 277] on button "2 . 系" at bounding box center [938, 260] width 284 height 67
